Goal: Find specific page/section: Find specific page/section

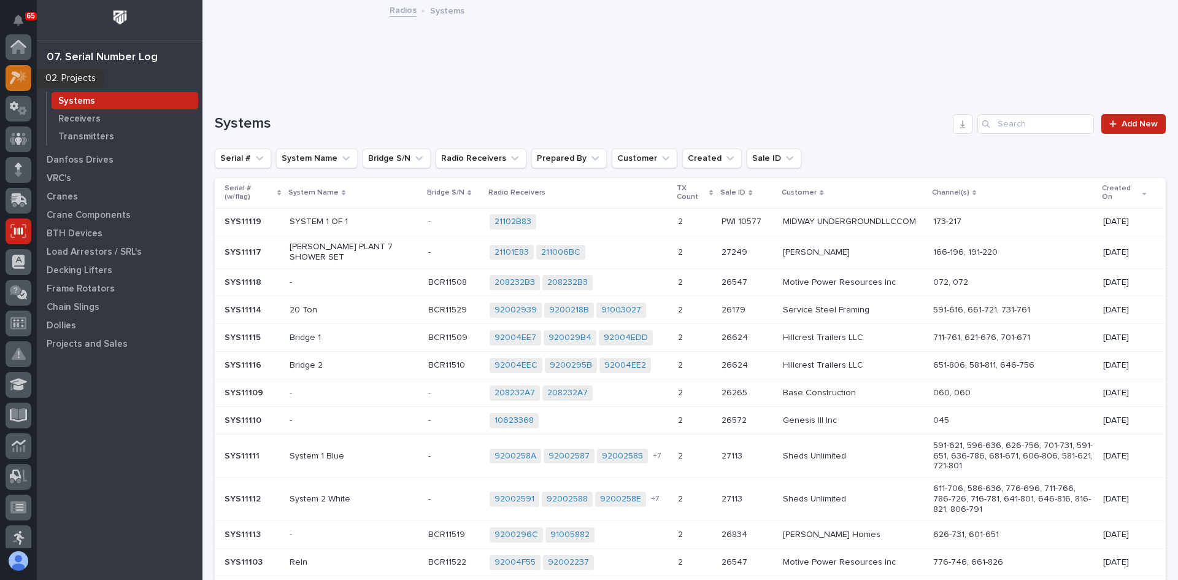
click at [21, 83] on icon at bounding box center [19, 78] width 18 height 14
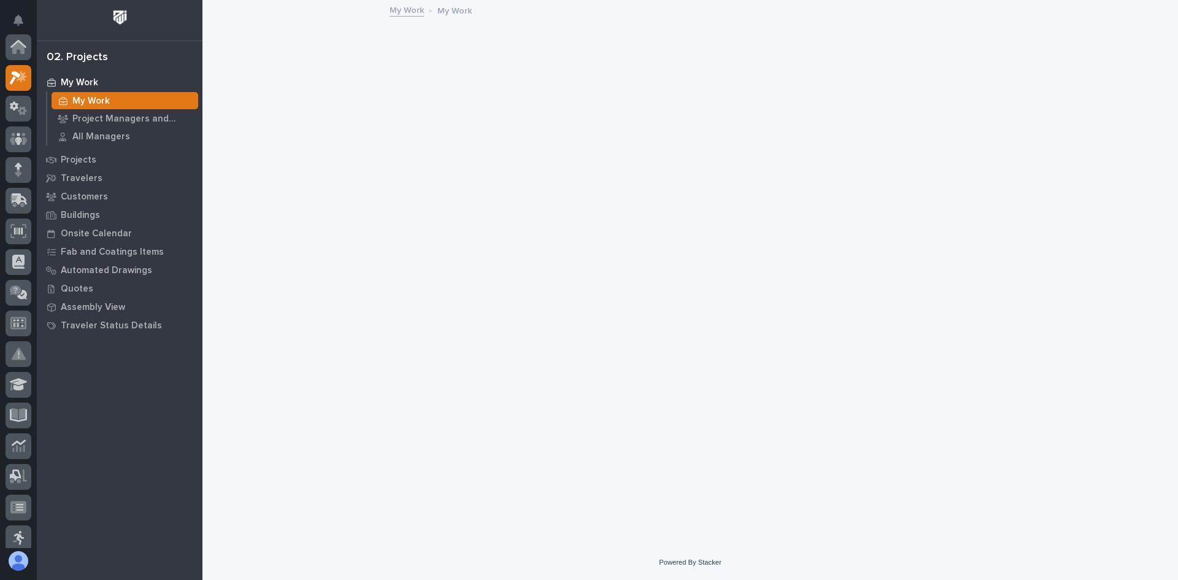
scroll to position [31, 0]
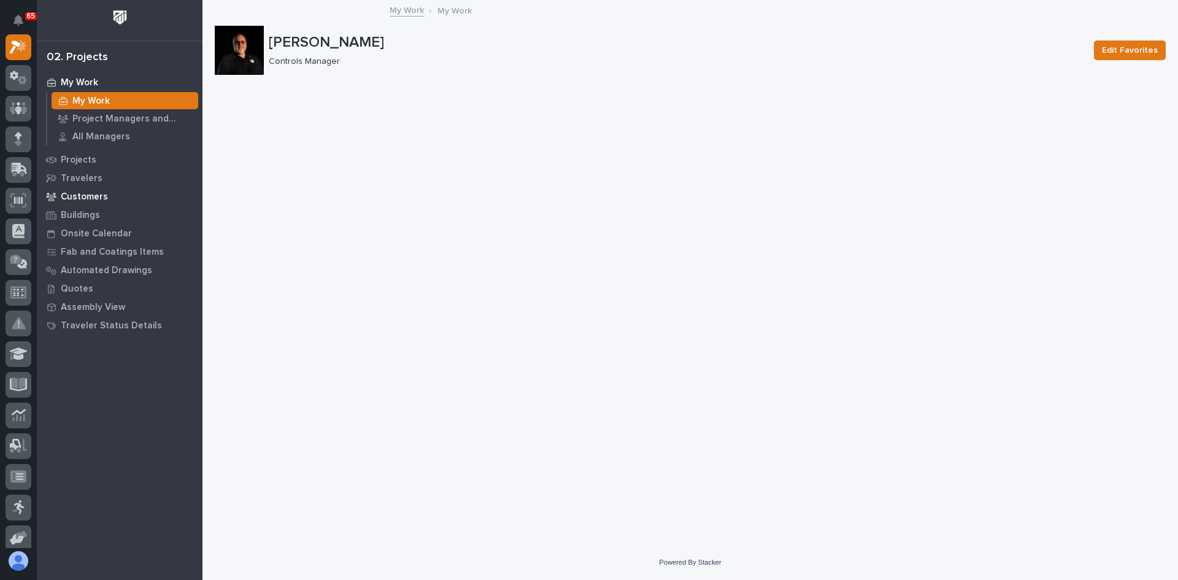
click at [93, 195] on p "Customers" at bounding box center [84, 196] width 47 height 11
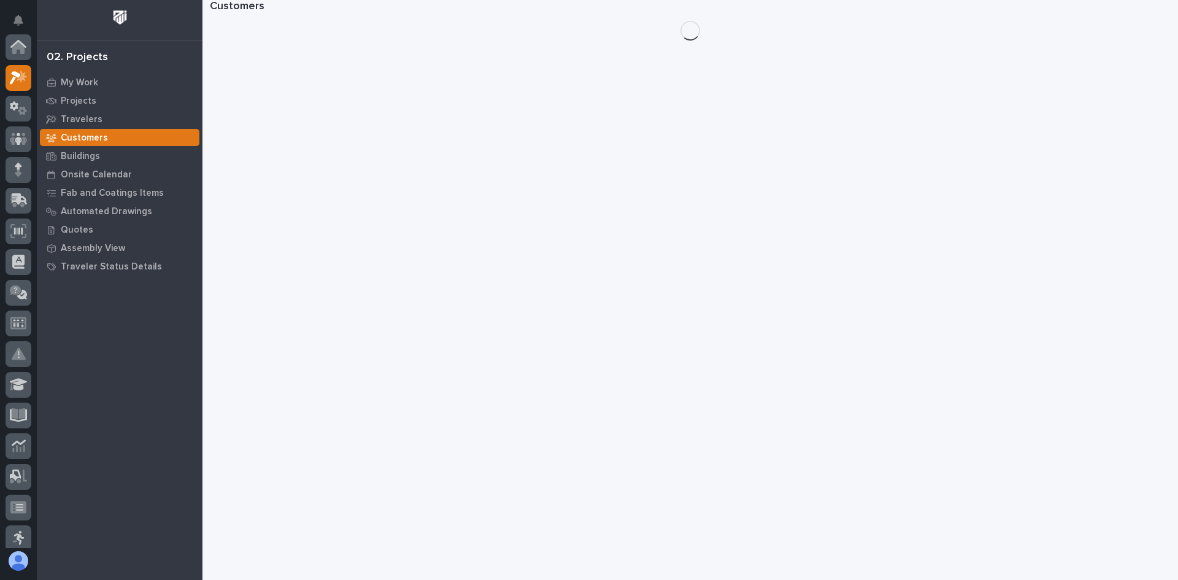
scroll to position [31, 0]
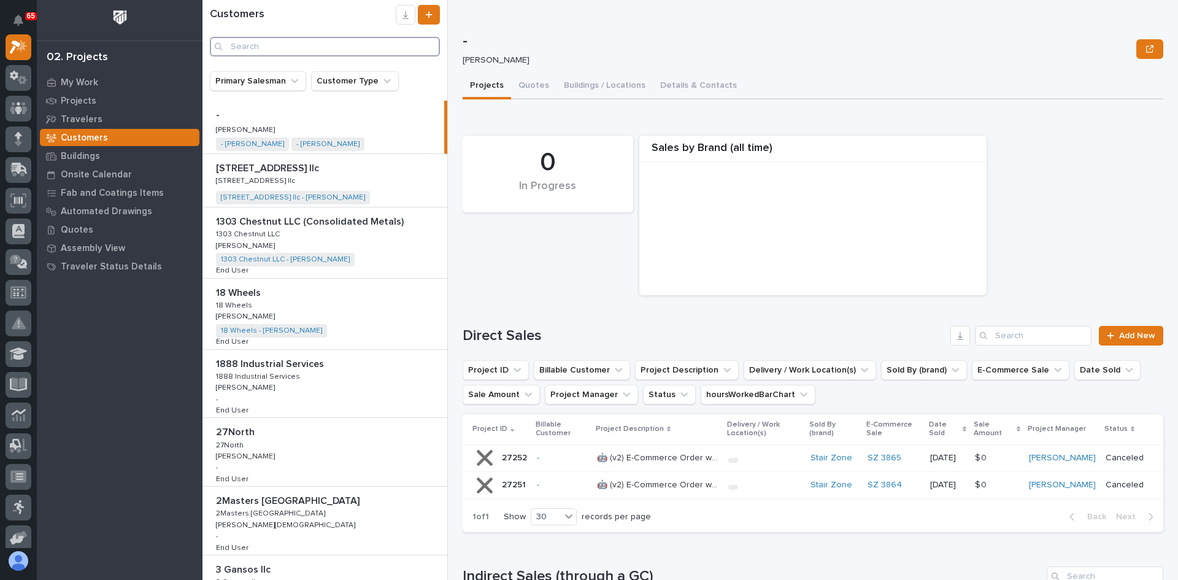
click at [235, 44] on input "Search" at bounding box center [325, 47] width 230 height 20
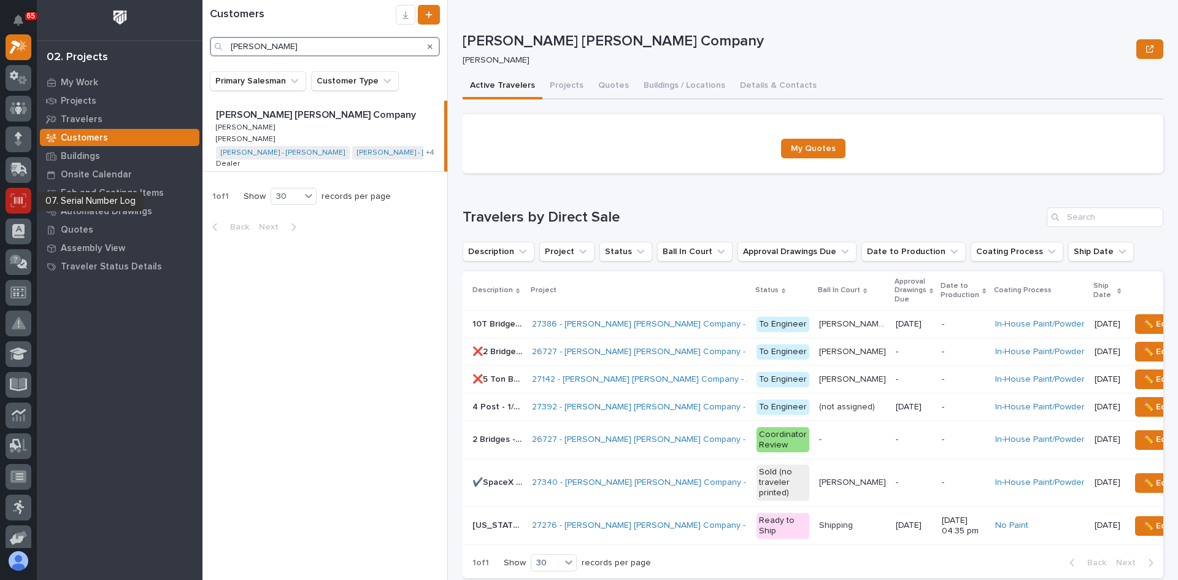
type input "[PERSON_NAME]"
click at [15, 202] on icon at bounding box center [18, 199] width 9 height 7
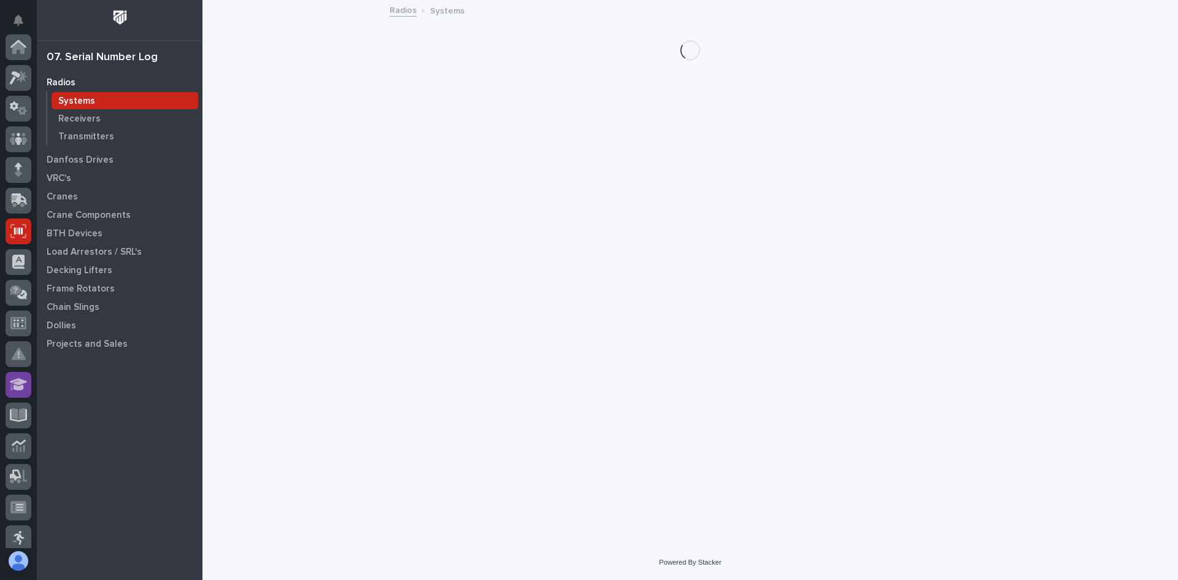
scroll to position [184, 0]
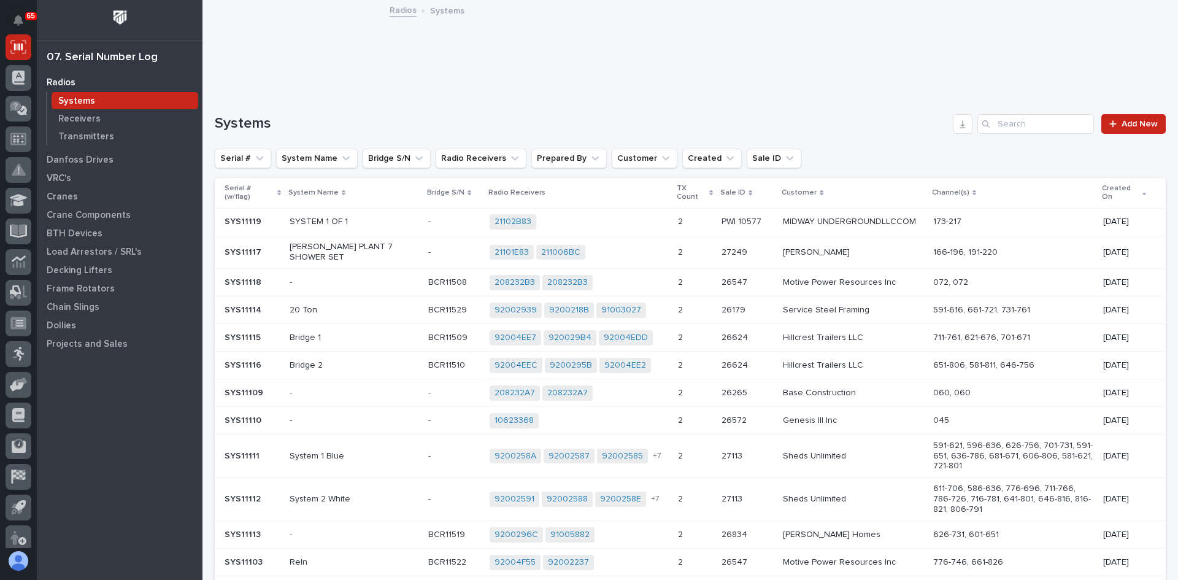
click at [87, 99] on p "Systems" at bounding box center [76, 101] width 37 height 11
click at [1010, 121] on input "Search" at bounding box center [1035, 124] width 117 height 20
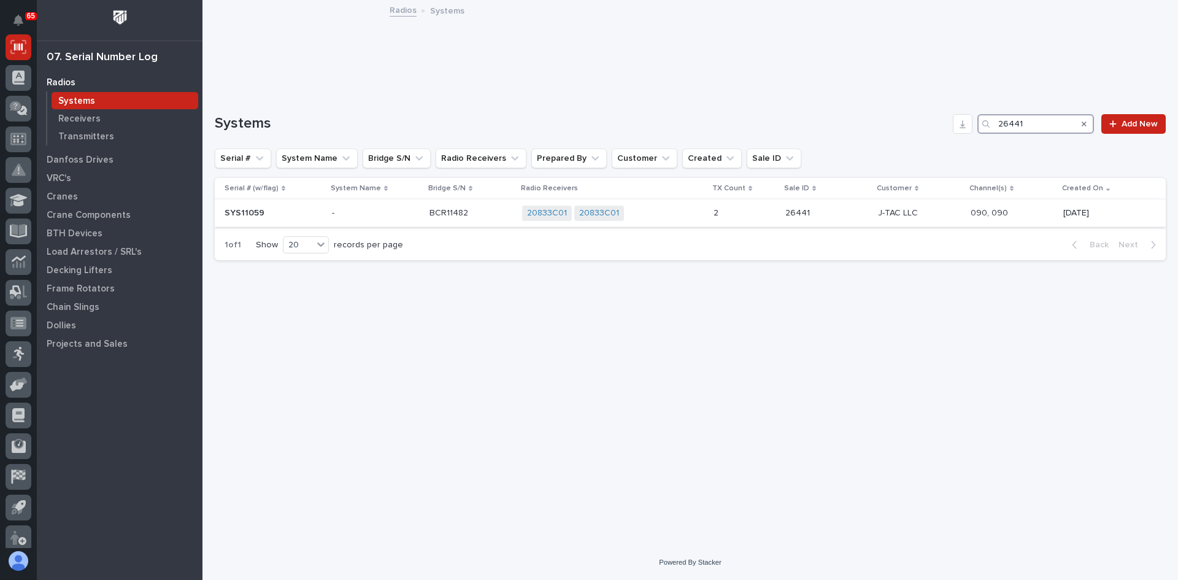
type input "26441"
click at [664, 212] on div "20833C01 20833C01 + 0" at bounding box center [613, 213] width 182 height 15
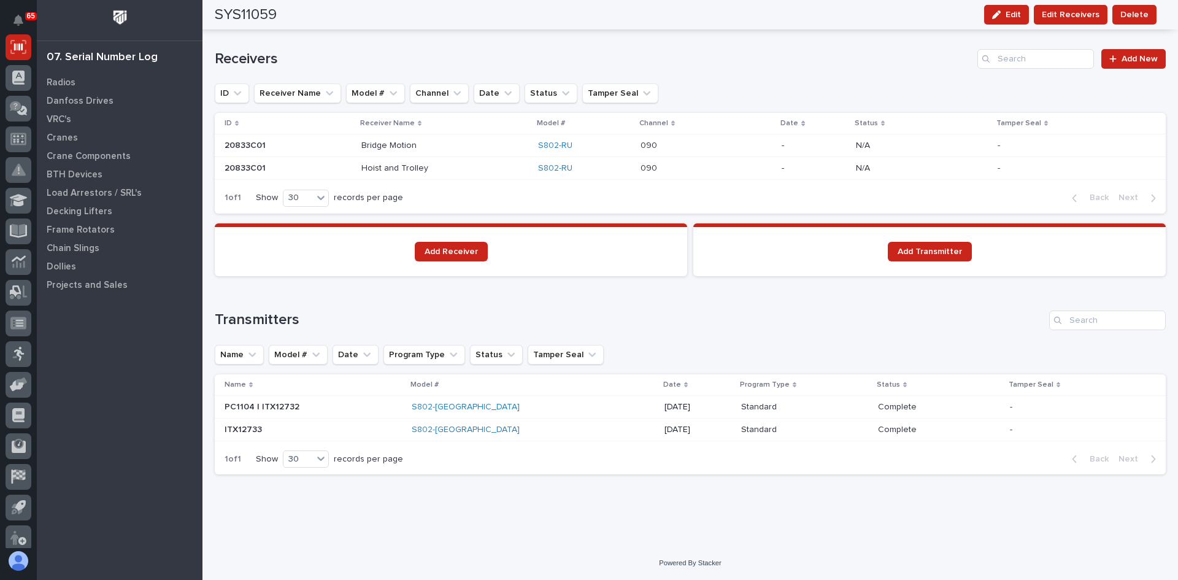
scroll to position [824, 0]
click at [370, 409] on p at bounding box center [313, 406] width 177 height 10
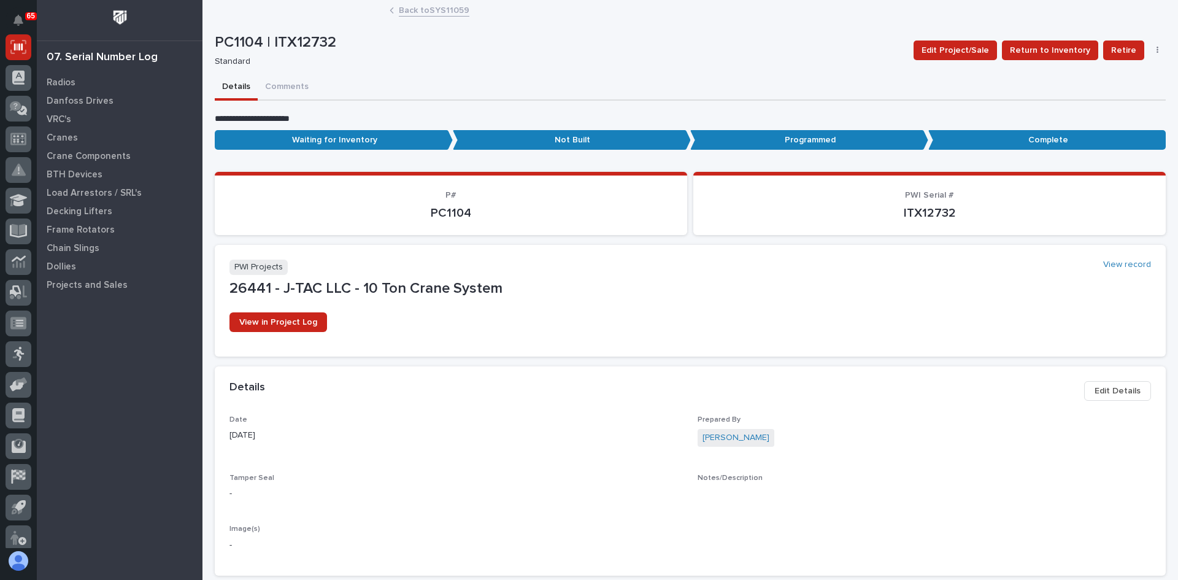
click at [437, 9] on link "Back to SYS11059" at bounding box center [434, 9] width 71 height 14
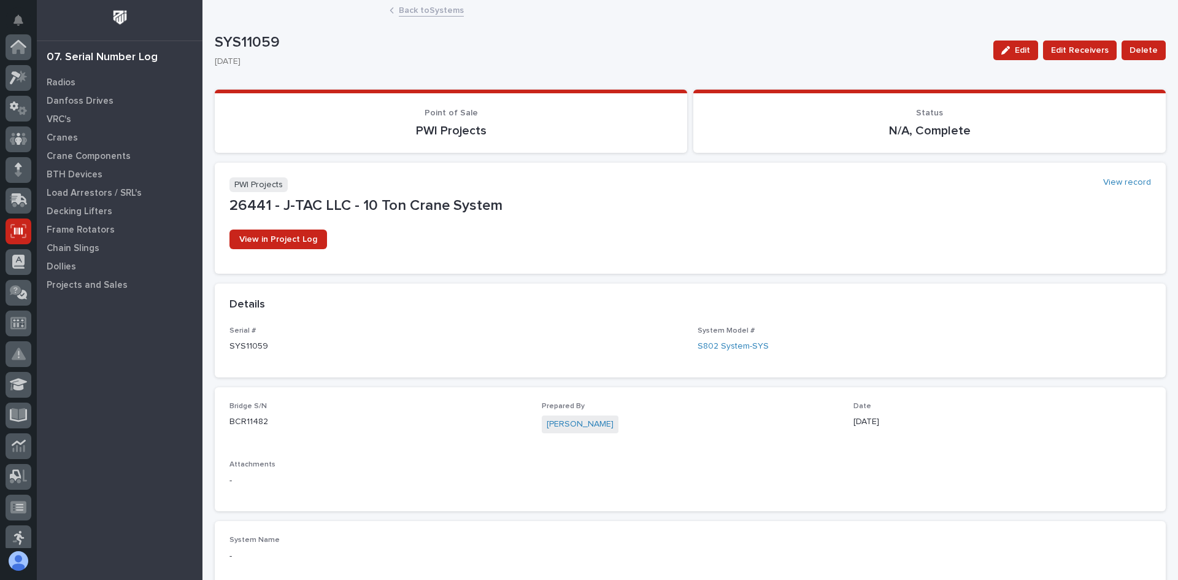
scroll to position [184, 0]
click at [51, 80] on p "Radios" at bounding box center [61, 82] width 29 height 11
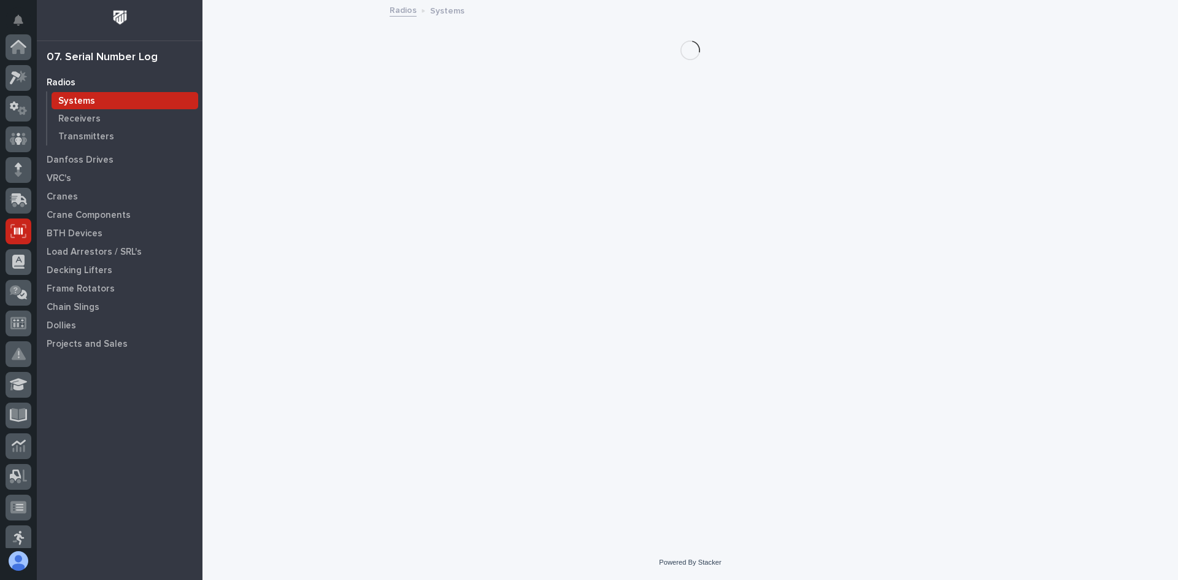
scroll to position [184, 0]
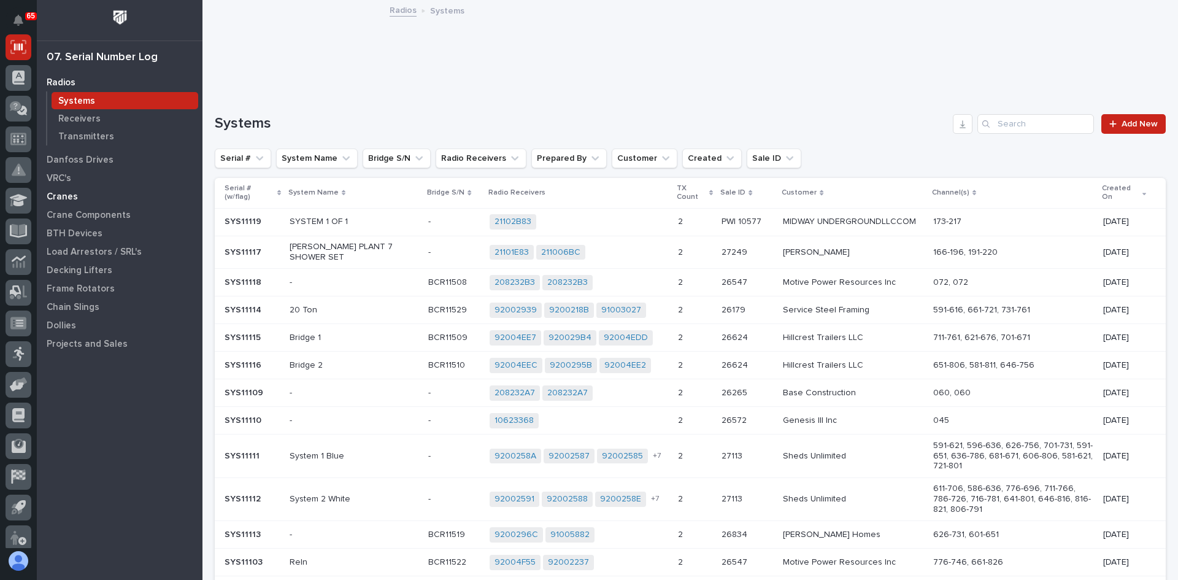
click at [64, 196] on p "Cranes" at bounding box center [62, 196] width 31 height 11
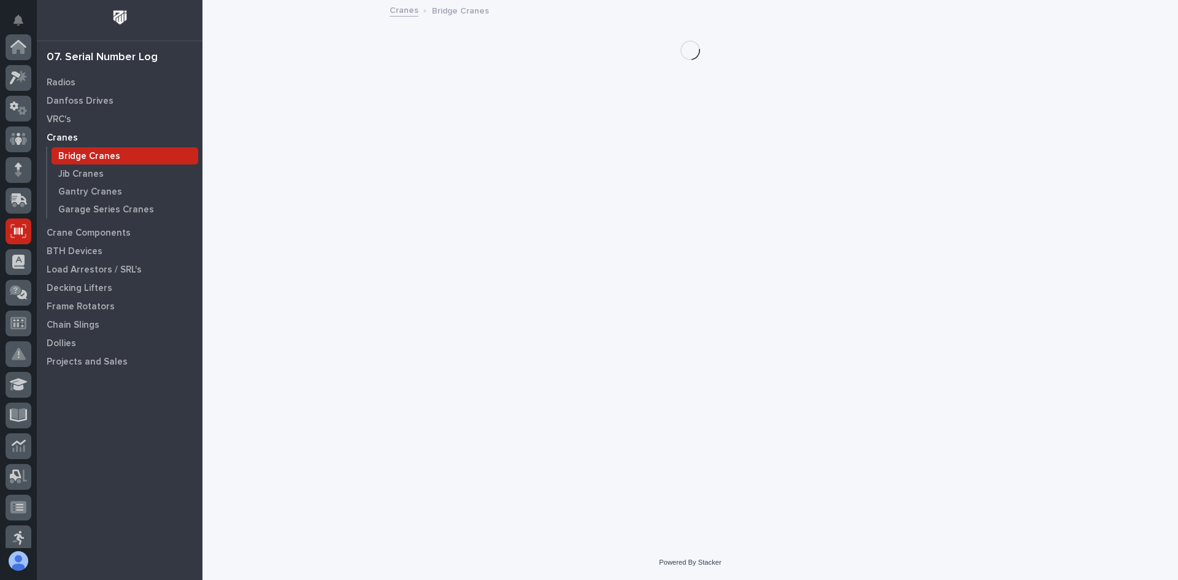
scroll to position [184, 0]
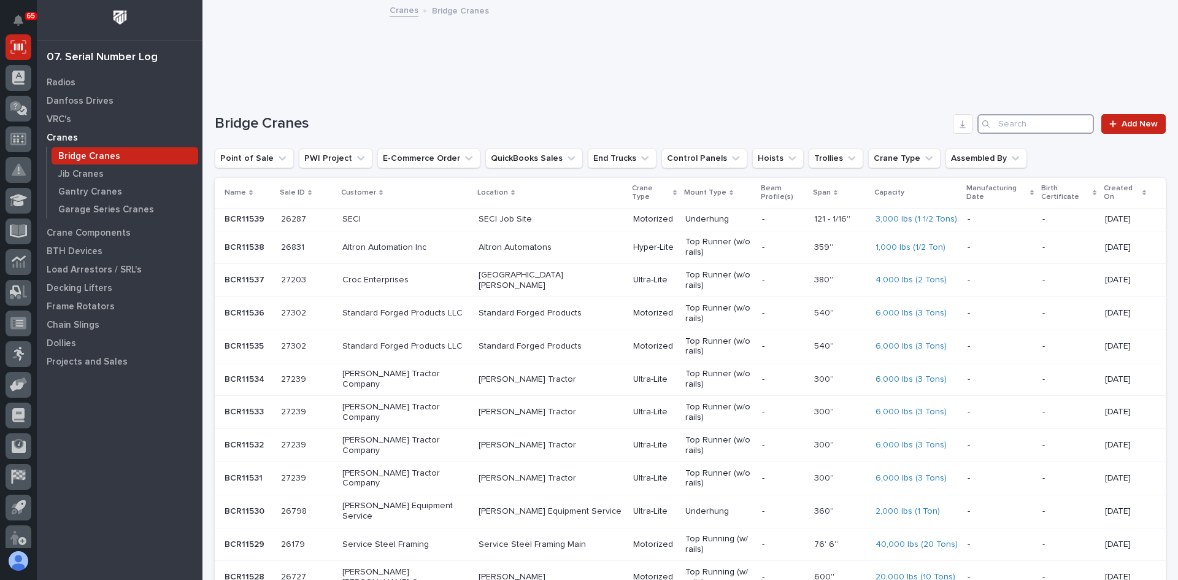
click at [1027, 116] on input "Search" at bounding box center [1035, 124] width 117 height 20
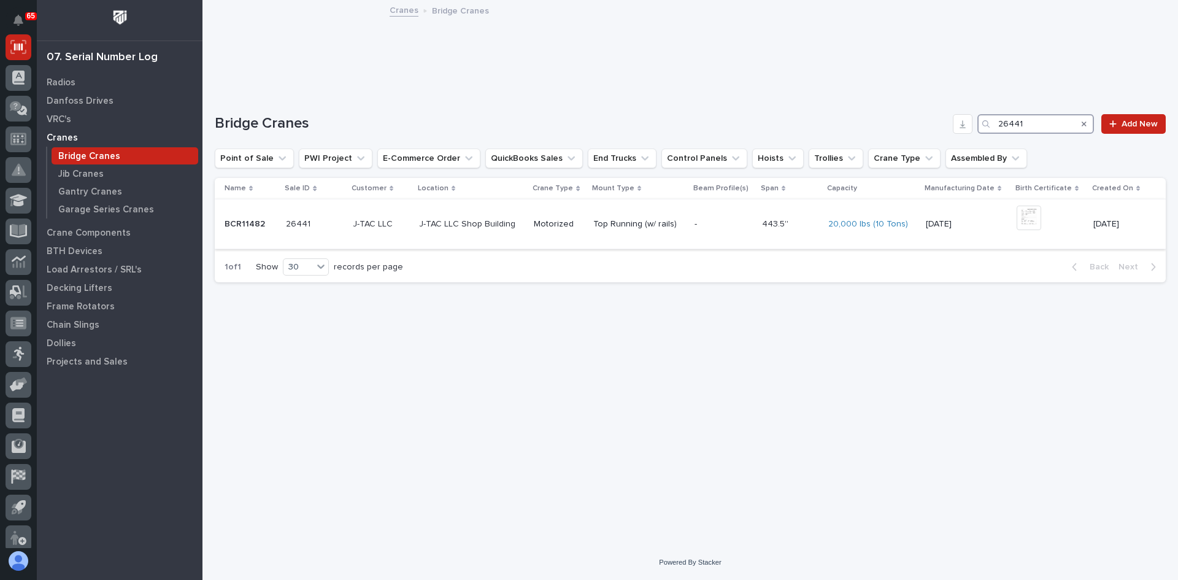
type input "26441"
click at [1030, 217] on img at bounding box center [1029, 218] width 25 height 25
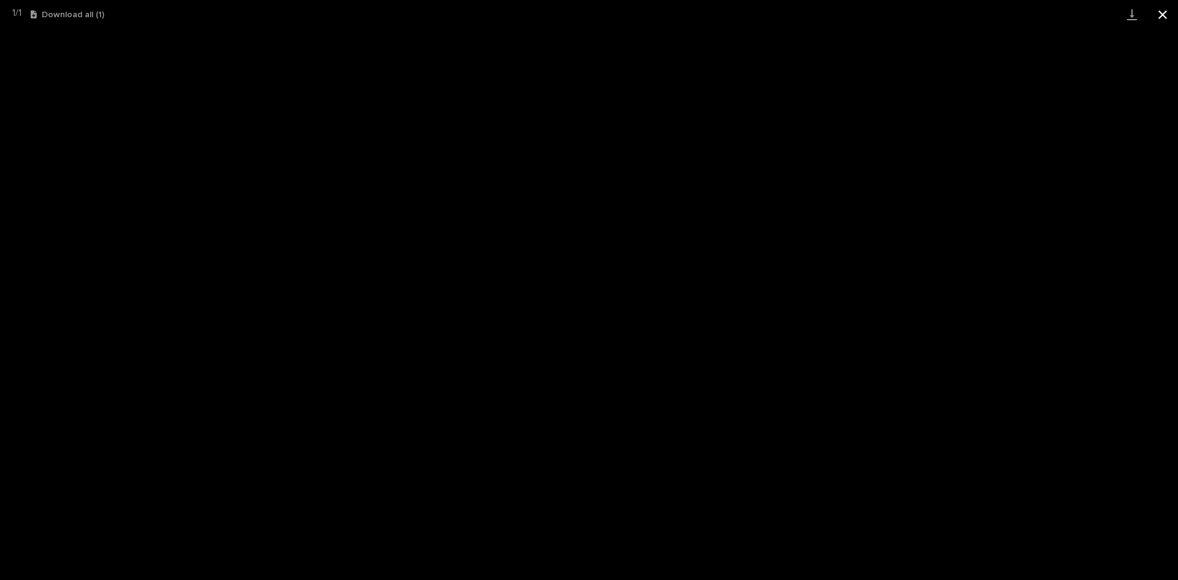
click at [1160, 13] on button "Close gallery" at bounding box center [1162, 14] width 31 height 29
